Goal: Check status: Check status

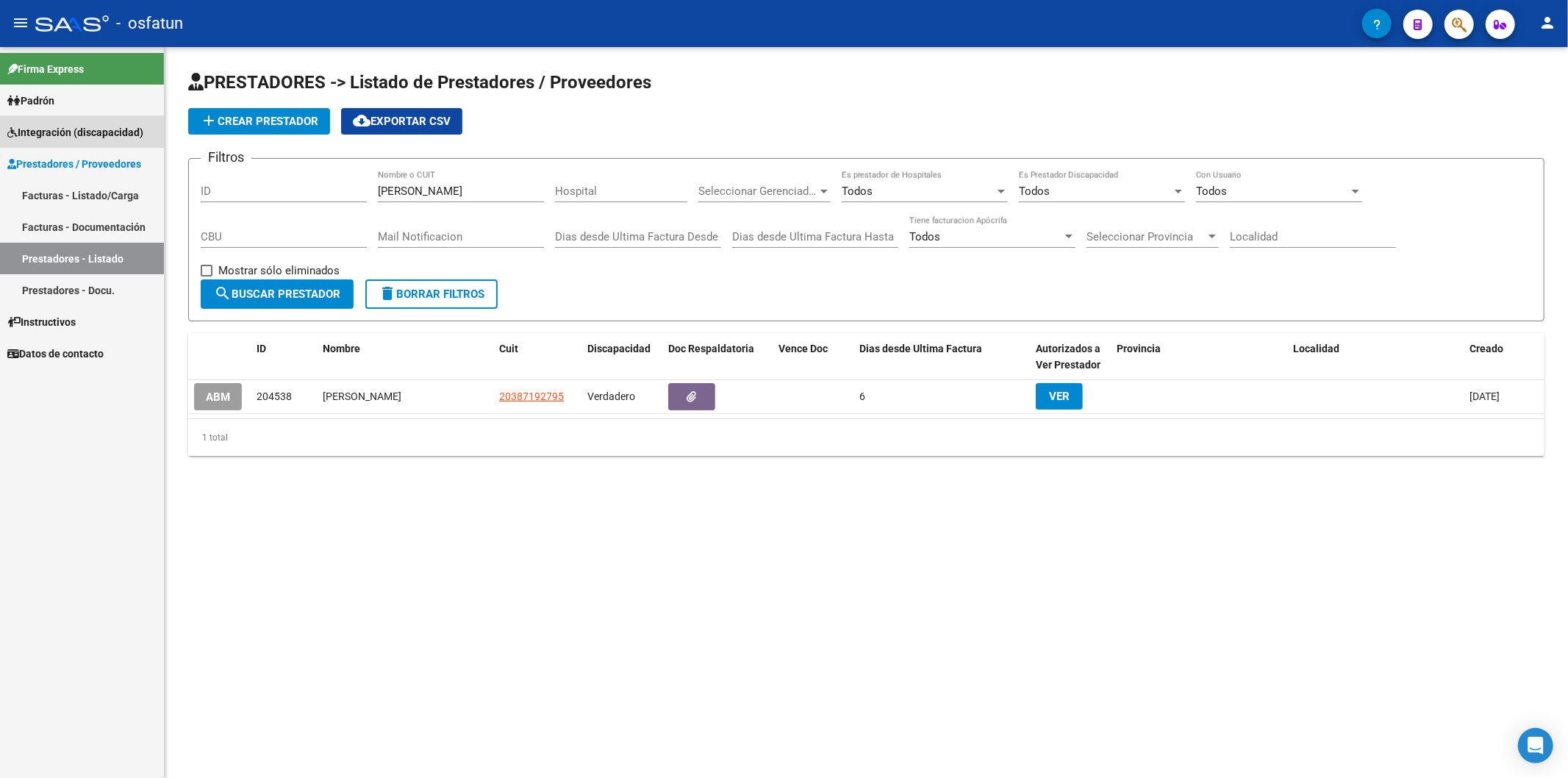
click at [54, 122] on link "Integración (discapacidad)" at bounding box center [82, 132] width 164 height 32
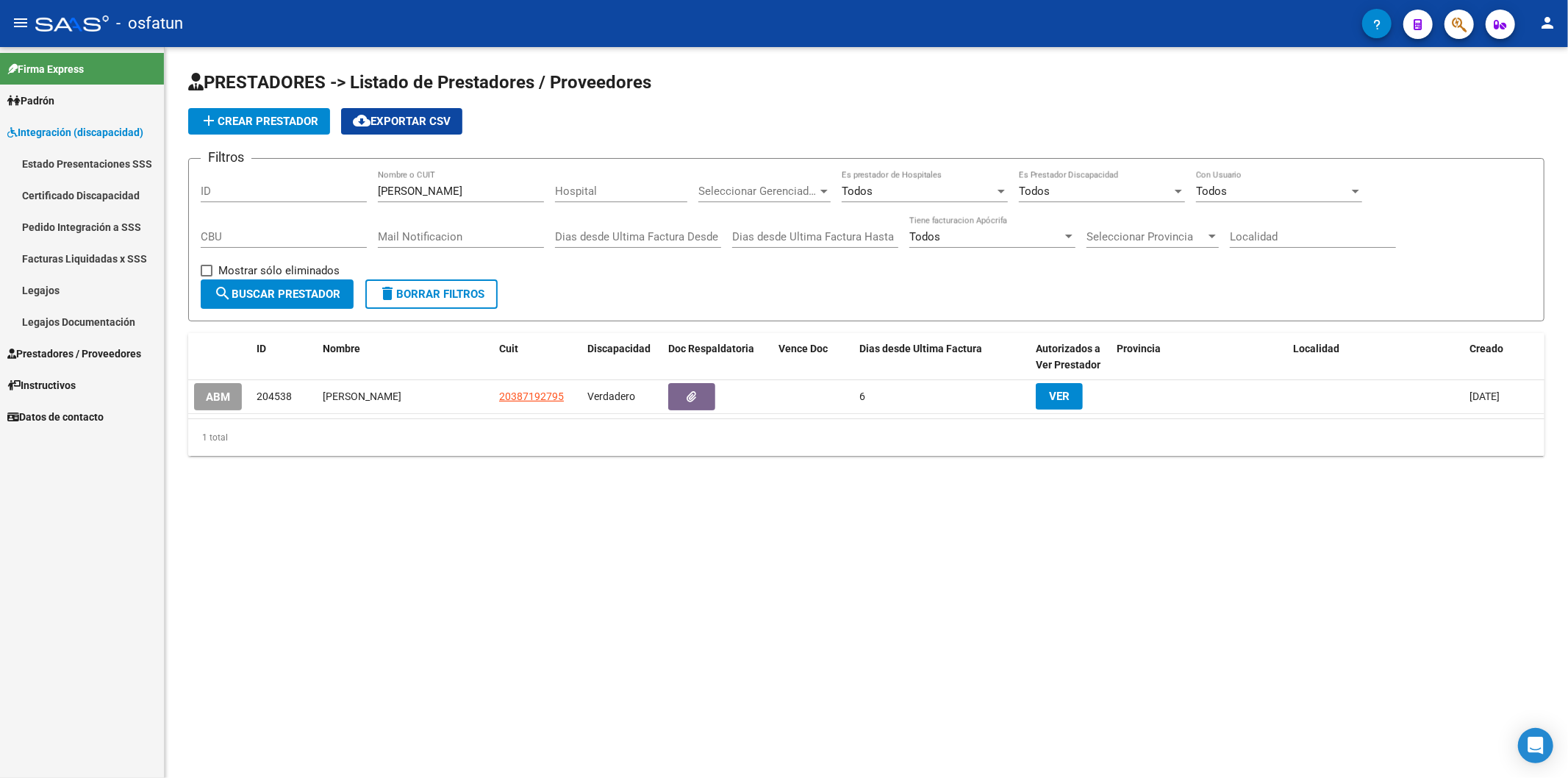
click at [41, 278] on link "Legajos" at bounding box center [82, 290] width 164 height 32
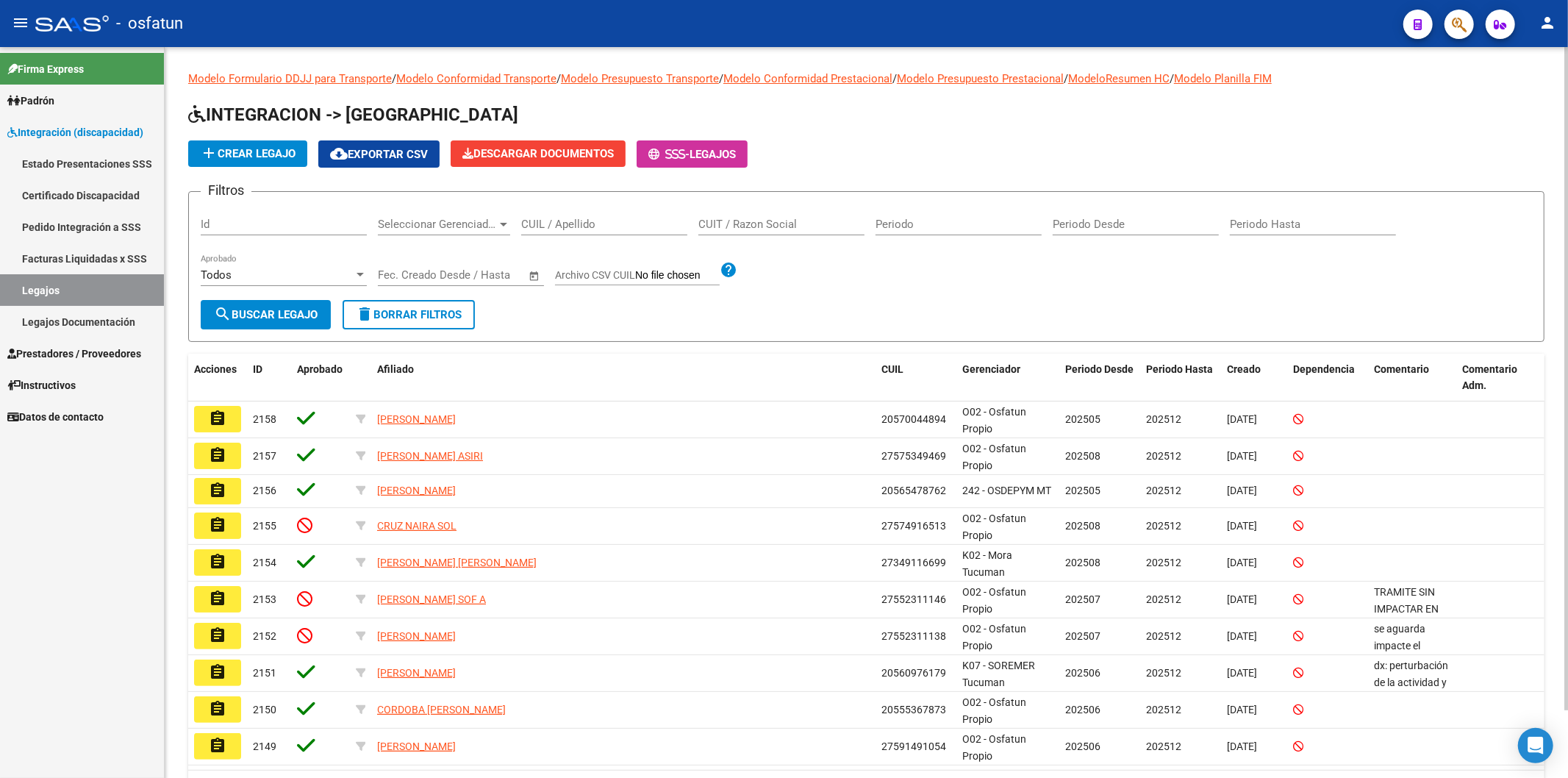
click at [549, 223] on input "CUIL / Apellido" at bounding box center [604, 224] width 166 height 13
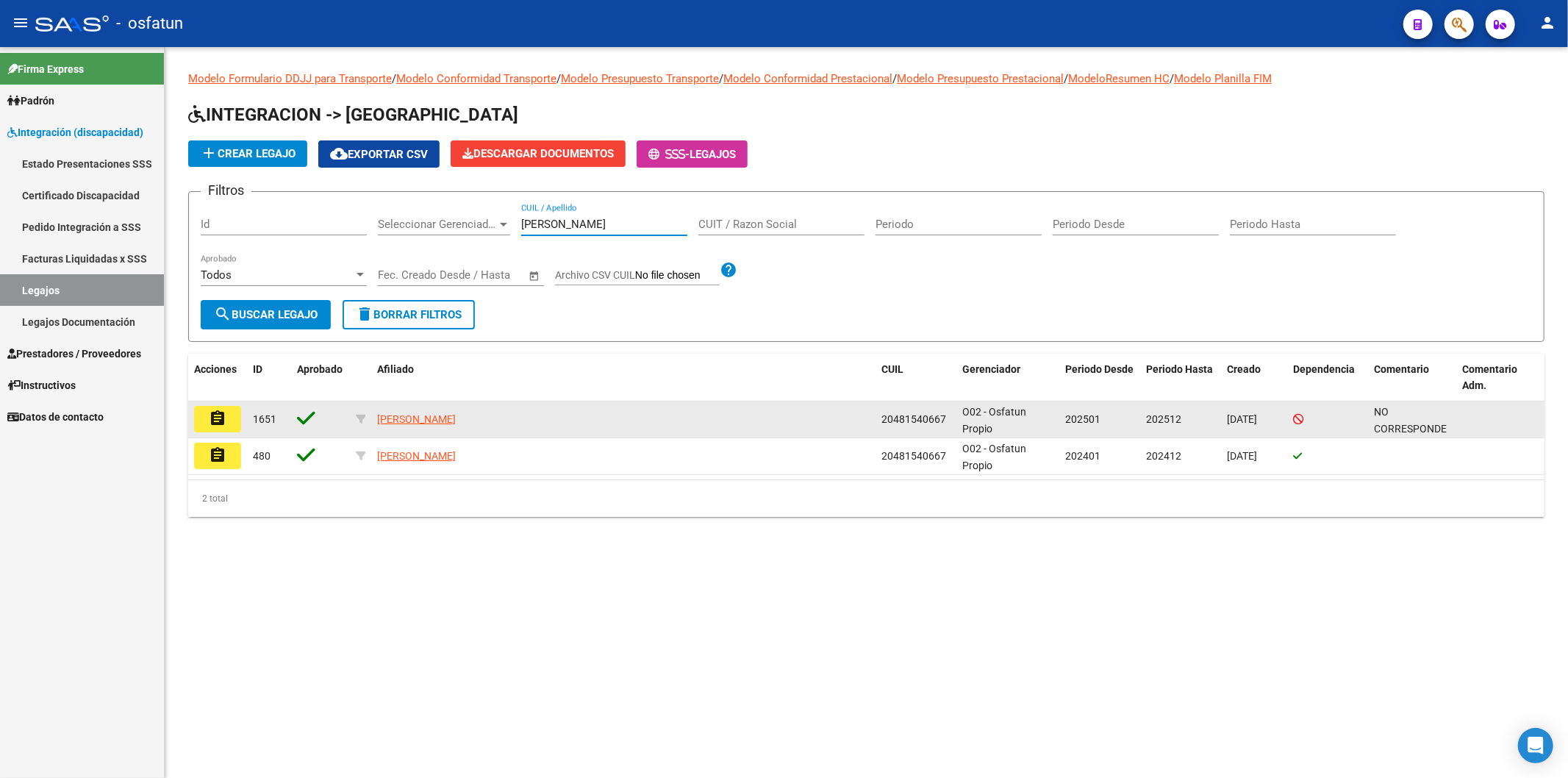
type input "[PERSON_NAME]"
click at [216, 417] on mat-icon "assignment" at bounding box center [218, 418] width 18 height 18
